Goal: Information Seeking & Learning: Understand process/instructions

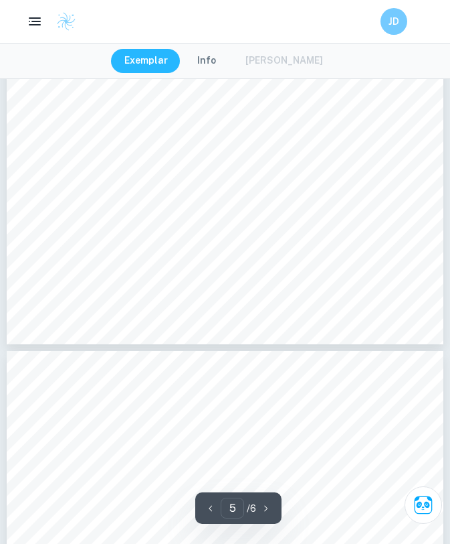
scroll to position [3000, 0]
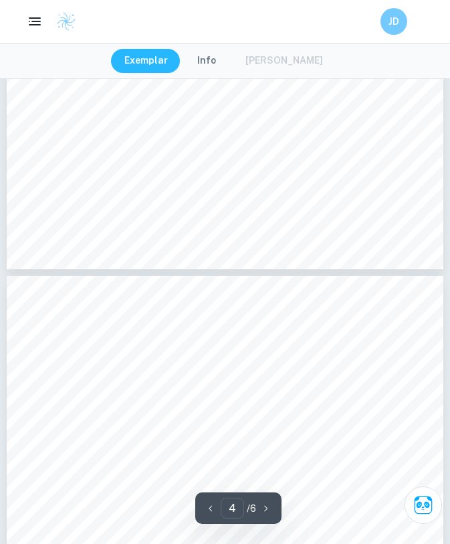
type input "3"
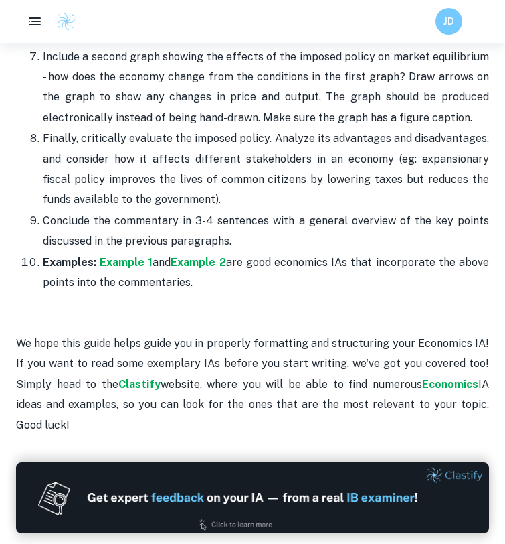
scroll to position [1841, 0]
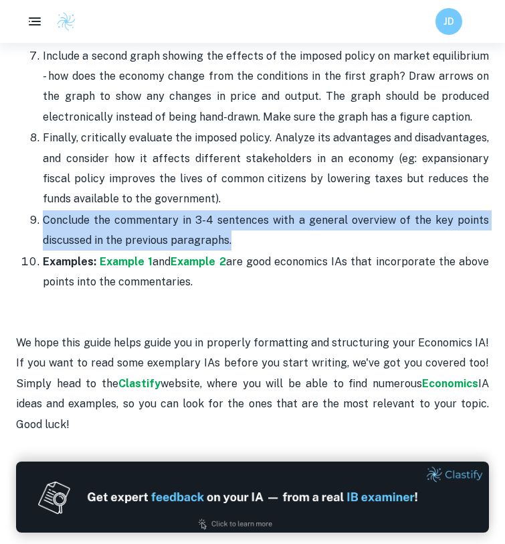
drag, startPoint x: 234, startPoint y: 239, endPoint x: 31, endPoint y: 210, distance: 204.9
click at [43, 210] on li "Conclude the commentary in 3-4 sentences with a general overview of the key poi…" at bounding box center [266, 231] width 446 height 42
copy p "Conclude the commentary in 3-4 sentences with a general overview of the key poi…"
